Goal: Find specific page/section: Find specific page/section

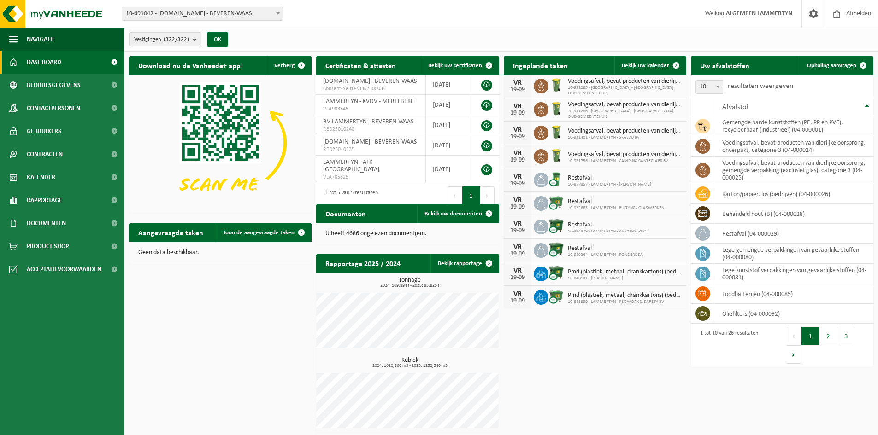
click at [599, 360] on div "Download nu de Vanheede+ app! Verberg Certificaten & attesten Bekijk uw certifi…" at bounding box center [501, 245] width 749 height 386
click at [312, 391] on div "Download nu de Vanheede+ app! Verberg Certificaten & attesten Bekijk uw certifi…" at bounding box center [501, 245] width 749 height 386
click at [188, 7] on span "10-691042 - [DOMAIN_NAME] - BEVEREN-WAAS" at bounding box center [202, 13] width 160 height 13
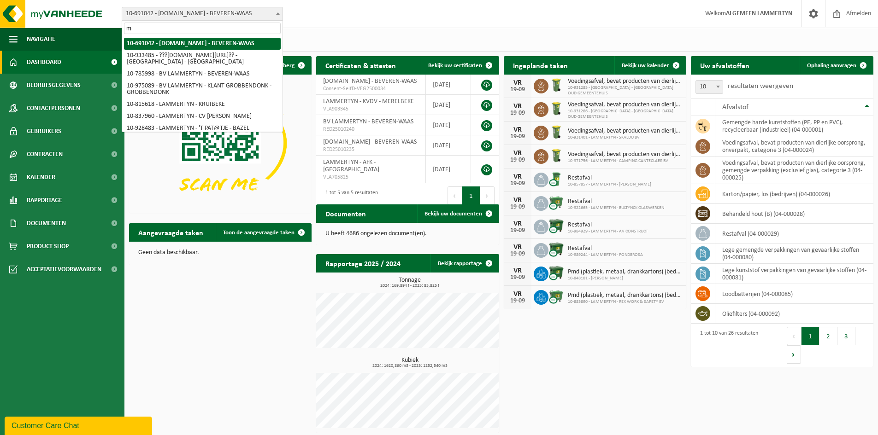
drag, startPoint x: 165, startPoint y: 26, endPoint x: 164, endPoint y: 31, distance: 5.1
click at [165, 26] on input "m" at bounding box center [202, 29] width 157 height 12
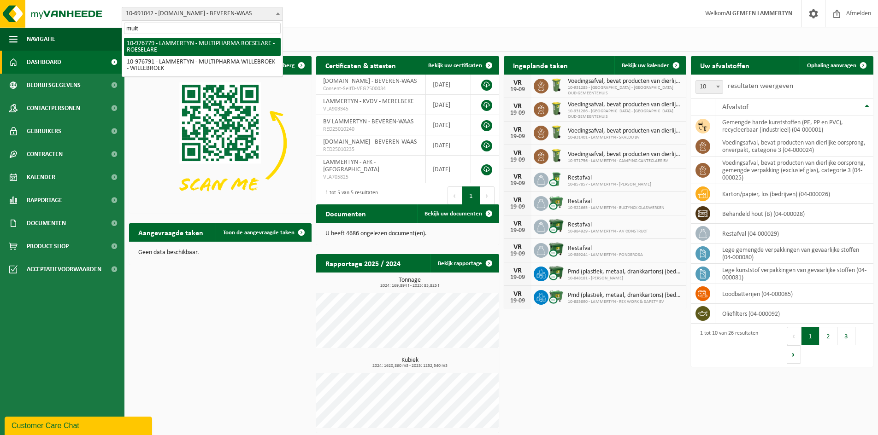
type input "mult"
select select "159070"
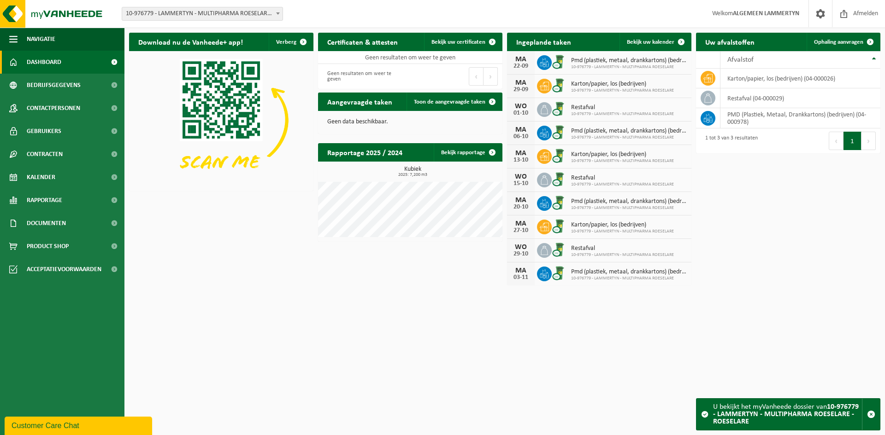
click at [409, 295] on html "Vestiging: 10-691042 - LAMMERTYN.NET - BEVEREN-WAAS 10-933485 - ???LAMMERTYN.NE…" at bounding box center [442, 217] width 885 height 435
click at [583, 381] on html "Vestiging: 10-691042 - LAMMERTYN.NET - BEVEREN-WAAS 10-933485 - ???LAMMERTYN.NE…" at bounding box center [442, 217] width 885 height 435
